Goal: Navigation & Orientation: Find specific page/section

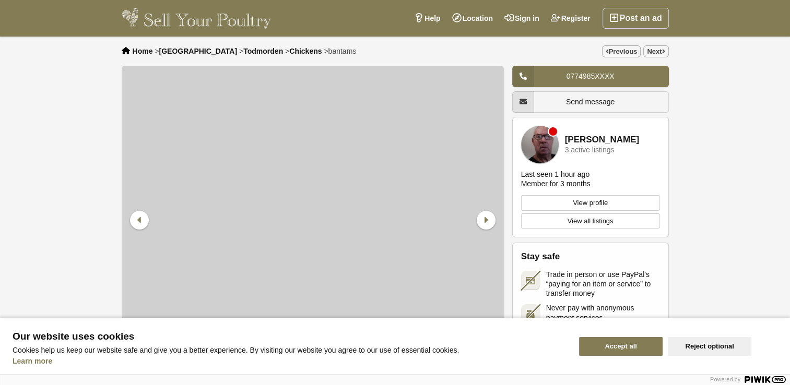
click at [626, 347] on button "Accept all" at bounding box center [621, 346] width 84 height 19
